Goal: Task Accomplishment & Management: Use online tool/utility

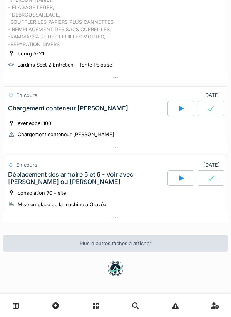
scroll to position [105, 0]
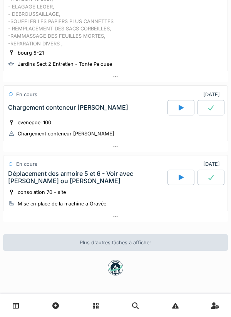
click at [120, 214] on div at bounding box center [115, 216] width 225 height 11
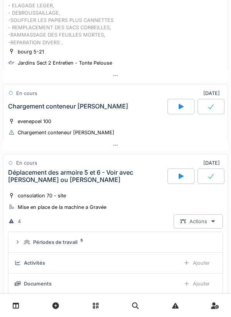
scroll to position [229, 0]
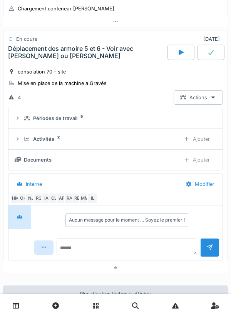
click at [191, 143] on div "Ajouter" at bounding box center [196, 139] width 39 height 14
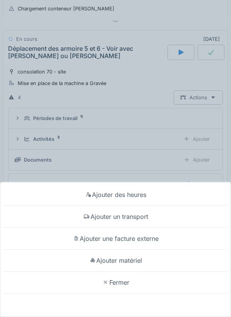
click at [122, 219] on div "Ajouter un transport" at bounding box center [115, 217] width 227 height 22
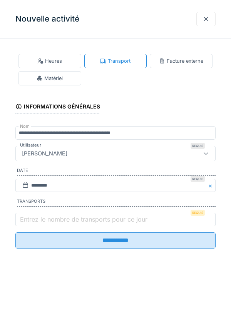
click at [206, 21] on div at bounding box center [206, 18] width 6 height 7
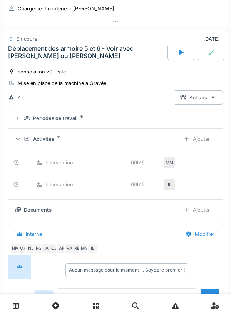
click at [201, 137] on div "Ajouter" at bounding box center [196, 139] width 39 height 14
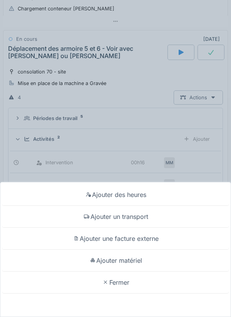
click at [121, 193] on div "Ajouter des heures" at bounding box center [115, 195] width 227 height 22
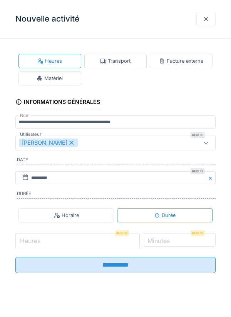
click at [57, 244] on input "Heures" at bounding box center [77, 241] width 124 height 16
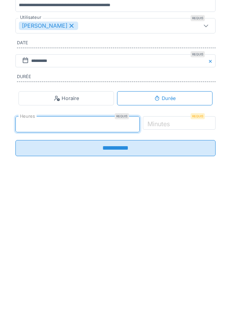
type input "*"
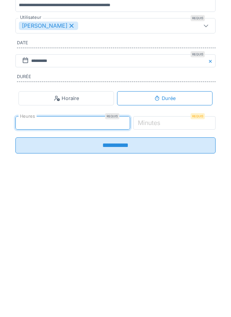
click at [162, 244] on label "Minutes" at bounding box center [148, 239] width 25 height 9
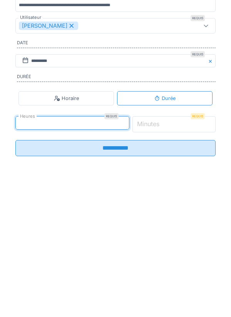
click at [171, 244] on input "*" at bounding box center [174, 241] width 84 height 16
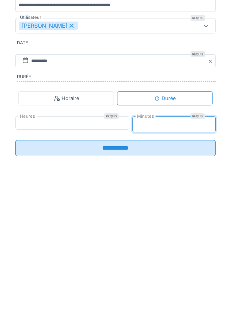
type input "*"
type input "**"
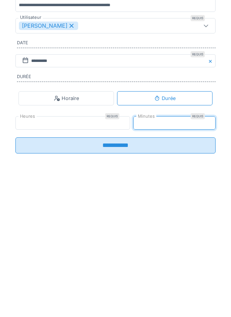
click at [106, 268] on input "**********" at bounding box center [115, 262] width 200 height 16
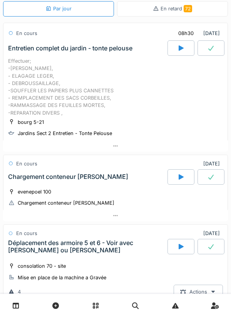
scroll to position [40, 0]
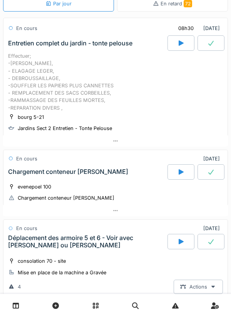
click at [186, 168] on div at bounding box center [180, 171] width 27 height 15
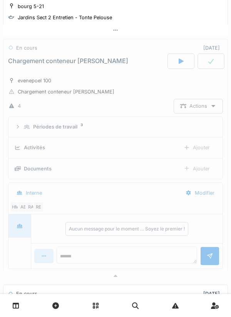
scroll to position [159, 0]
